Goal: Task Accomplishment & Management: Use online tool/utility

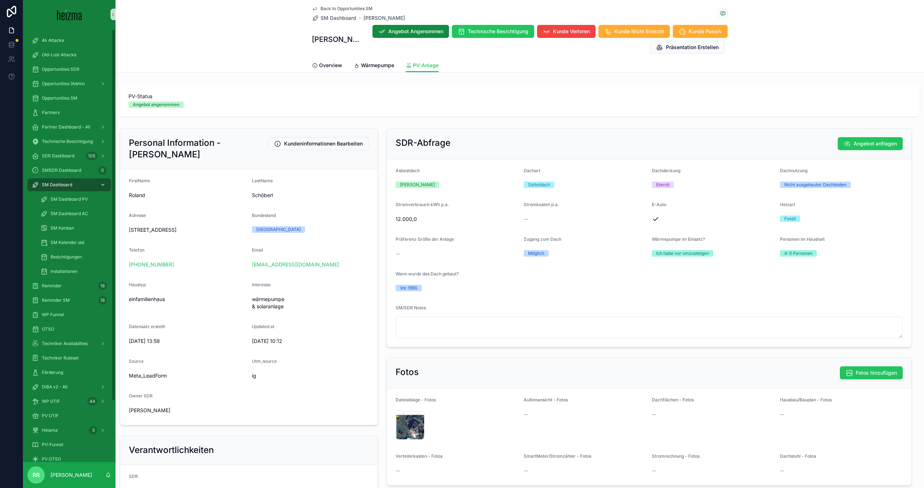
click at [82, 185] on div "SM Dashboard" at bounding box center [69, 185] width 75 height 12
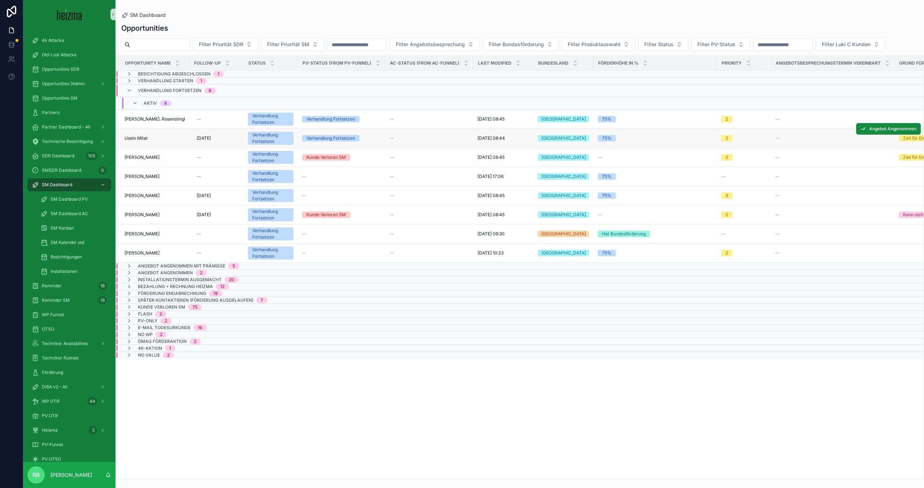
click at [138, 132] on td "Usein Mitat Usein Mitat" at bounding box center [153, 138] width 74 height 19
click at [165, 116] on td "[PERSON_NAME]. [PERSON_NAME]. Rosenstingl" at bounding box center [153, 119] width 74 height 19
click at [163, 118] on span "[PERSON_NAME]. Rosenstingl" at bounding box center [154, 119] width 61 height 6
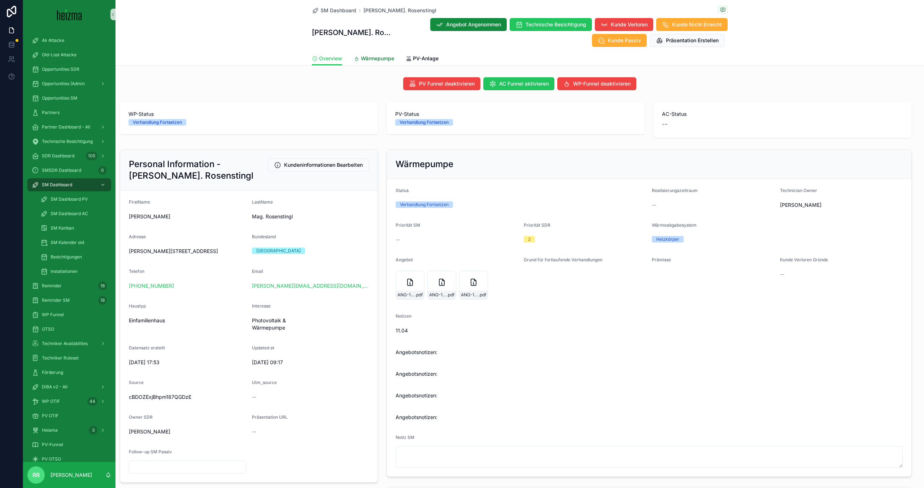
click at [365, 58] on span "Wärmepumpe" at bounding box center [377, 58] width 33 height 7
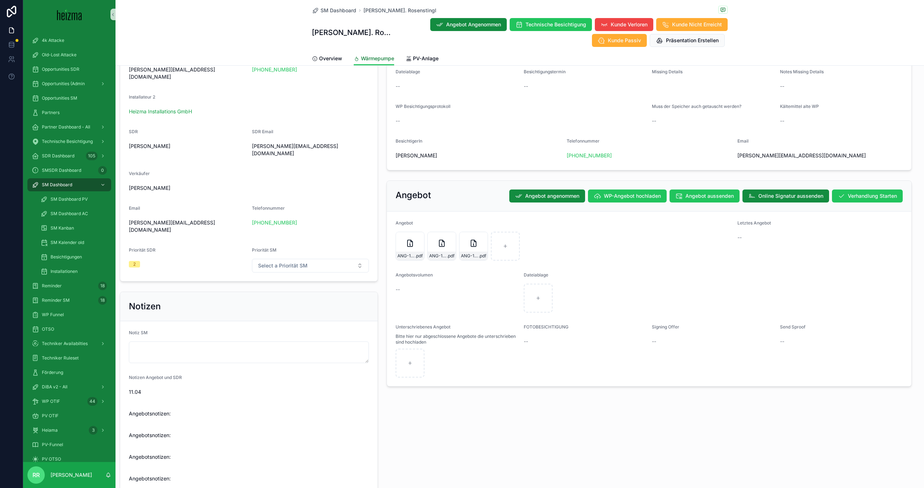
scroll to position [450, 0]
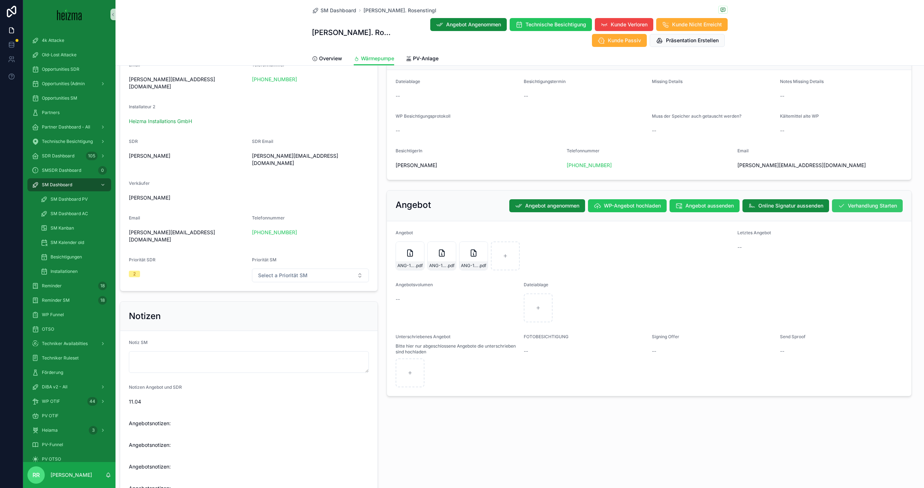
click at [846, 206] on button "Verhandlung Starten" at bounding box center [867, 205] width 71 height 13
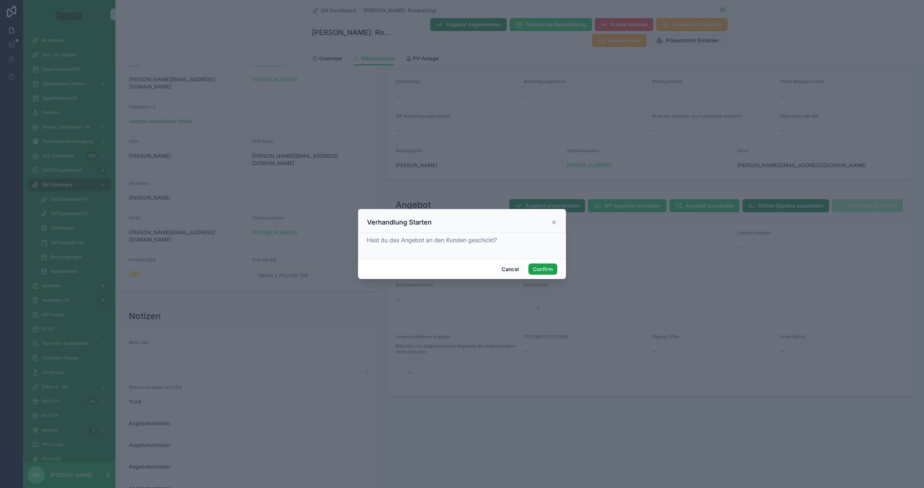
click at [532, 267] on button "Confirm" at bounding box center [542, 269] width 29 height 12
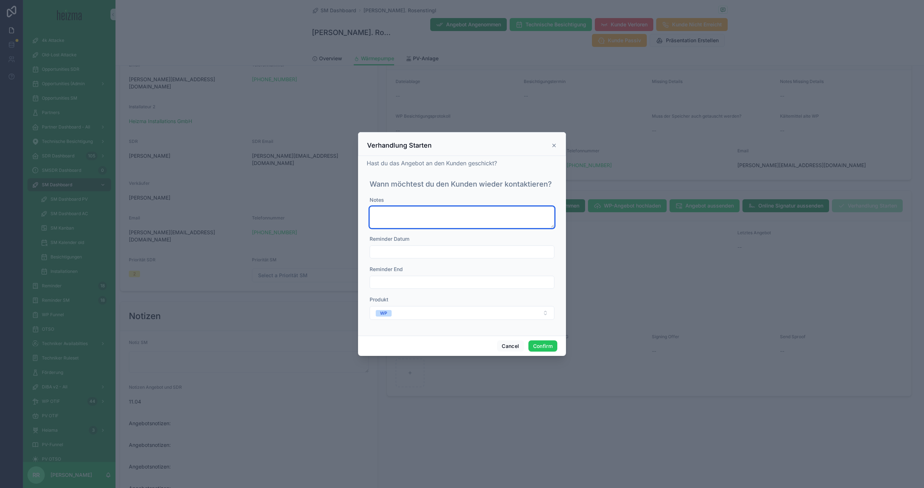
click at [438, 213] on textarea at bounding box center [461, 217] width 185 height 22
click at [413, 242] on div "Reminder Datum" at bounding box center [461, 246] width 185 height 23
click at [550, 349] on button "Confirm" at bounding box center [542, 346] width 29 height 12
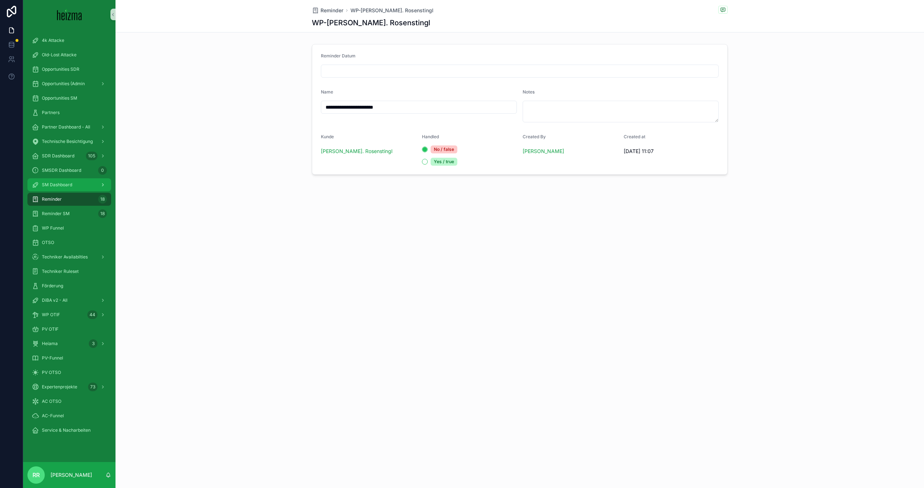
click at [54, 181] on div "SM Dashboard" at bounding box center [69, 185] width 75 height 12
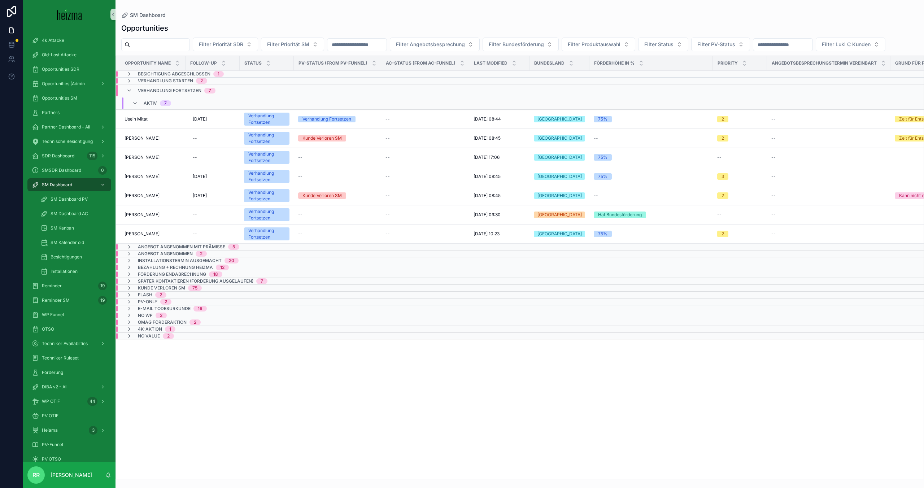
click at [165, 80] on span "Verhandlung Starten" at bounding box center [165, 81] width 55 height 6
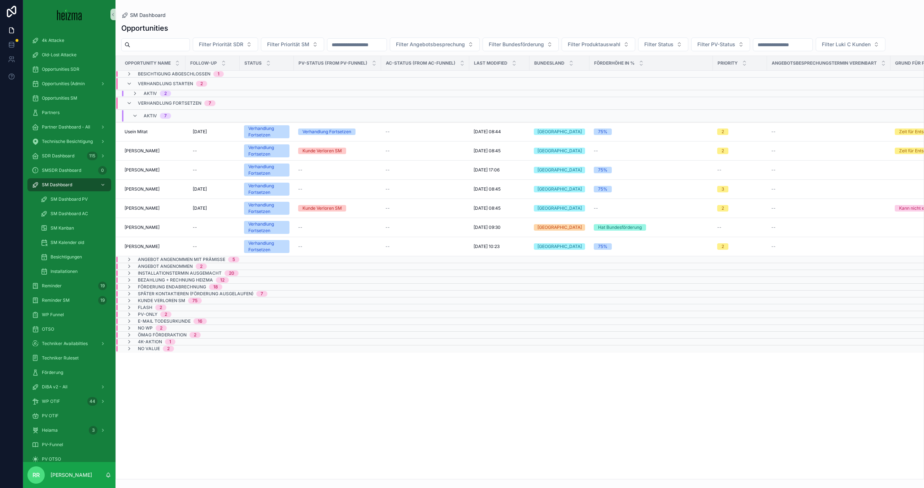
click at [133, 82] on div "Verhandlung Starten 2" at bounding box center [166, 84] width 81 height 12
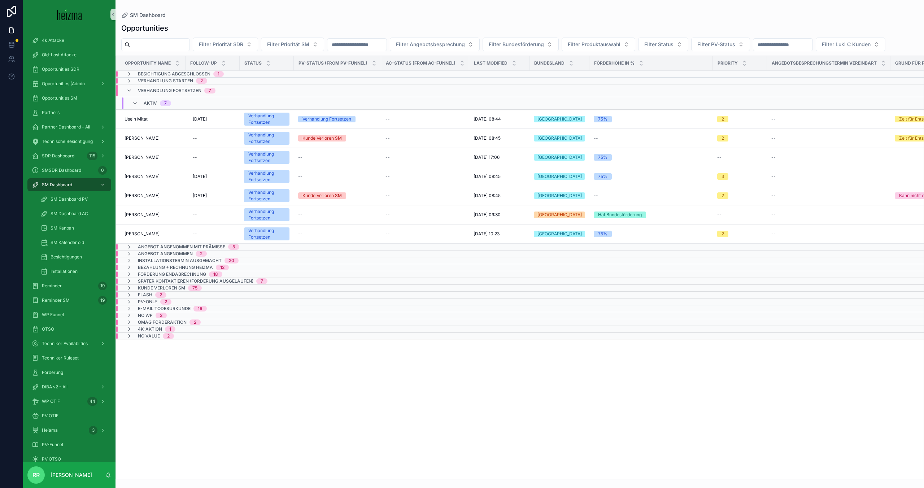
click at [133, 82] on div "Verhandlung Starten 2" at bounding box center [166, 81] width 81 height 6
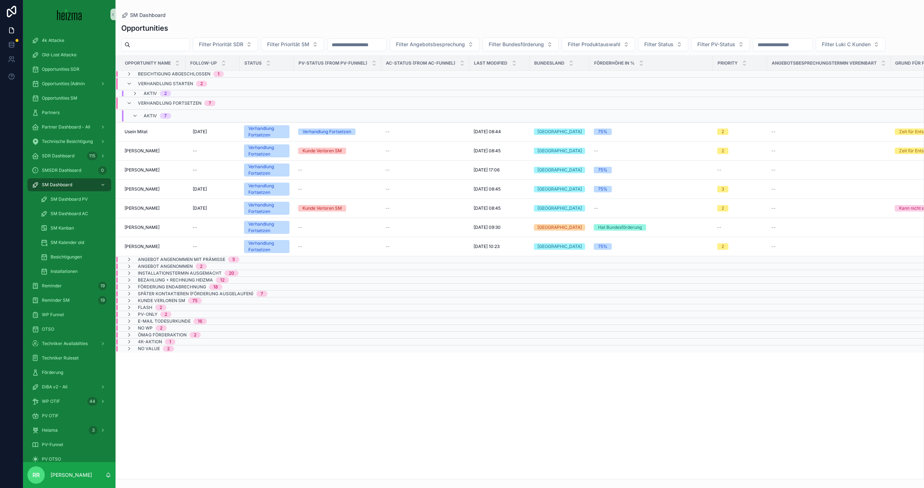
click at [130, 92] on div "Aktiv 2" at bounding box center [151, 94] width 56 height 6
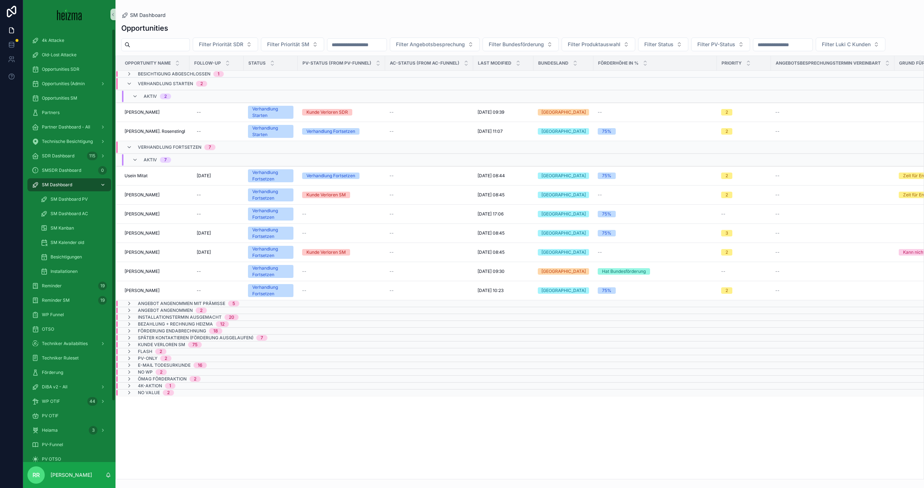
click at [45, 183] on span "SM Dashboard" at bounding box center [57, 185] width 30 height 6
